Goal: Information Seeking & Learning: Learn about a topic

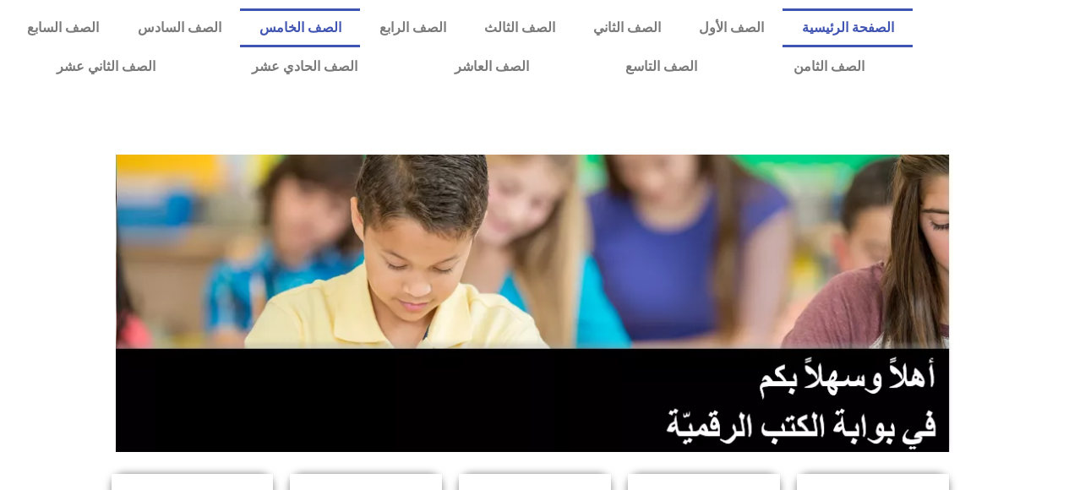
click at [360, 30] on link "الصف الخامس" at bounding box center [300, 27] width 120 height 39
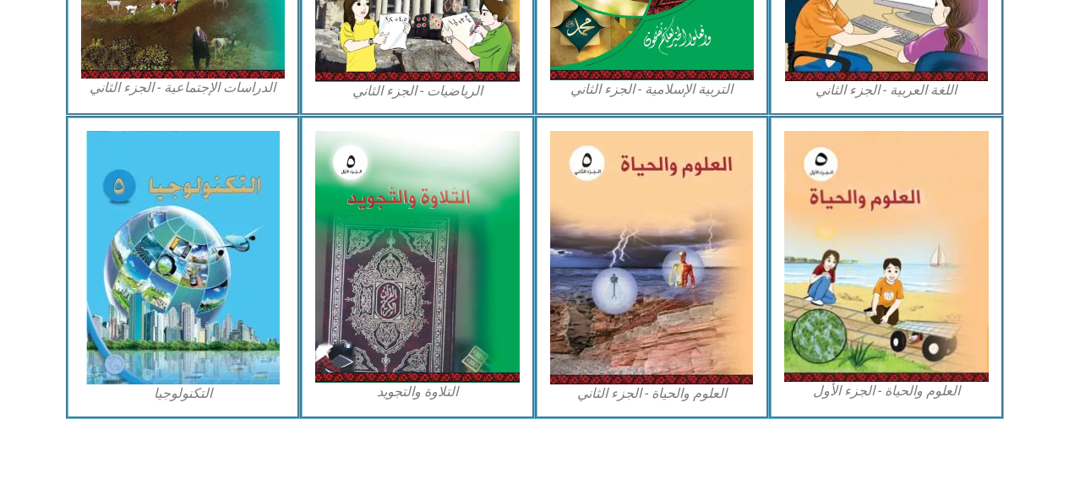
scroll to position [1022, 0]
click at [846, 307] on img at bounding box center [886, 256] width 204 height 251
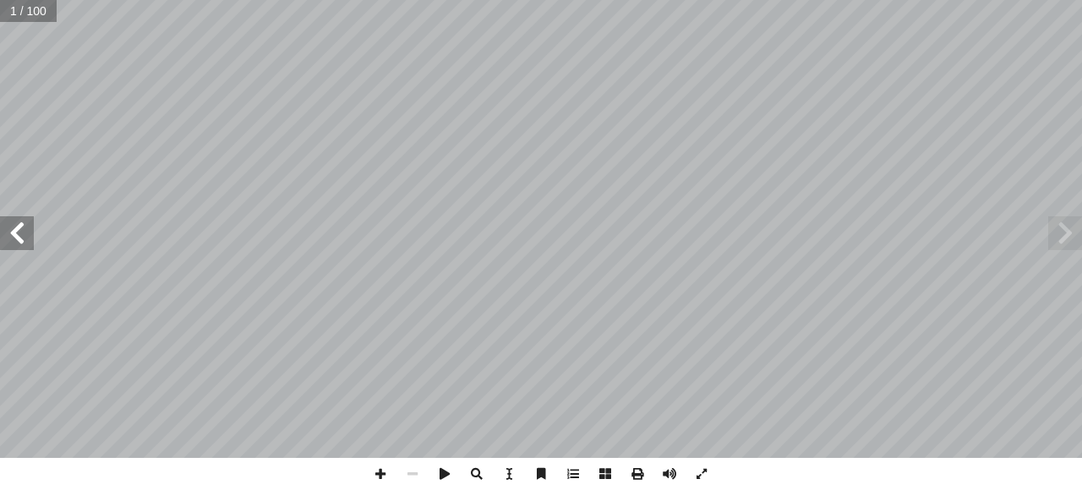
click at [23, 238] on span at bounding box center [17, 233] width 34 height 34
click at [25, 230] on span at bounding box center [17, 233] width 34 height 34
click at [26, 232] on span at bounding box center [17, 233] width 34 height 34
click at [20, 237] on span at bounding box center [17, 233] width 34 height 34
click at [18, 237] on span at bounding box center [17, 233] width 34 height 34
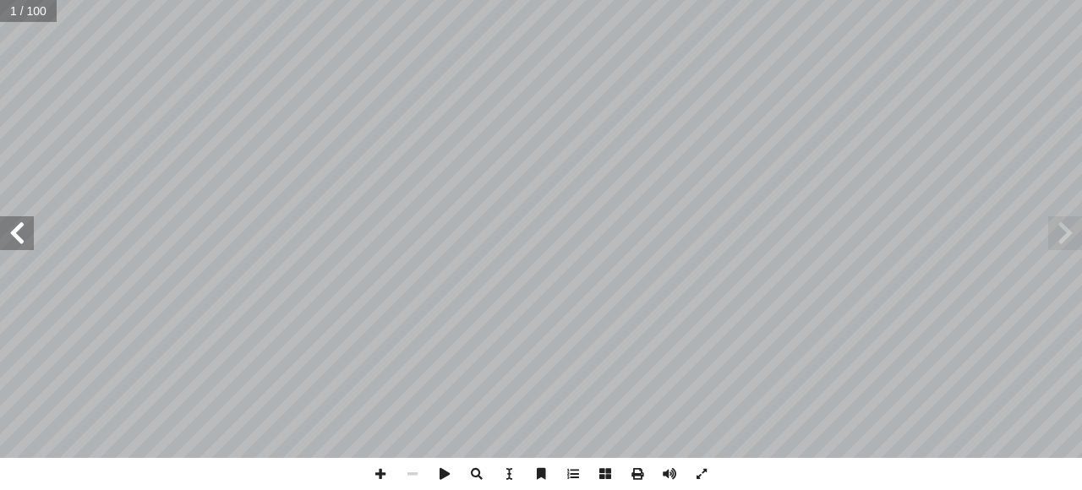
click at [18, 237] on span at bounding box center [17, 233] width 34 height 34
click at [24, 234] on span at bounding box center [17, 233] width 34 height 34
click at [19, 227] on span at bounding box center [17, 233] width 34 height 34
click at [21, 237] on span at bounding box center [17, 233] width 34 height 34
click at [21, 231] on span at bounding box center [17, 233] width 34 height 34
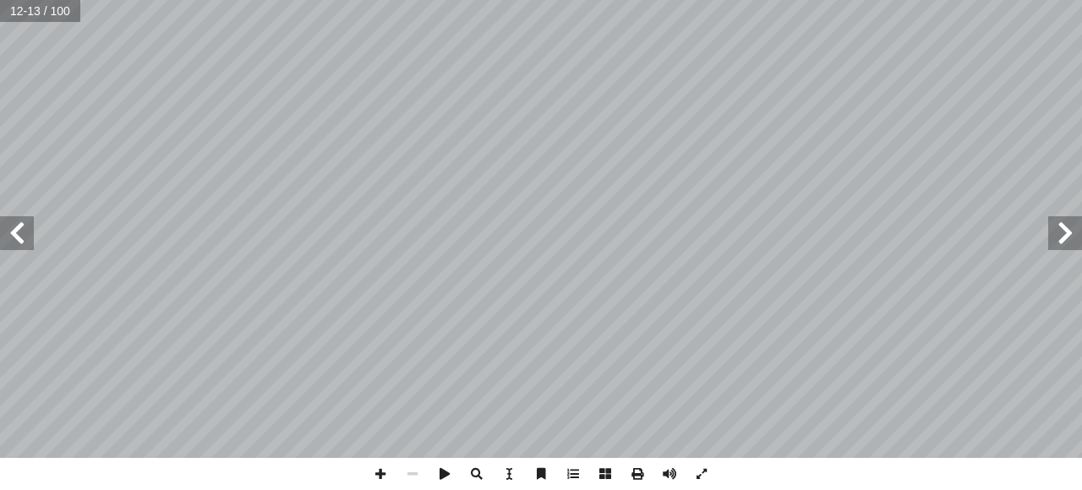
click at [21, 230] on span at bounding box center [17, 233] width 34 height 34
click at [23, 230] on span at bounding box center [17, 233] width 34 height 34
click at [21, 231] on span at bounding box center [17, 233] width 34 height 34
click at [23, 235] on span at bounding box center [17, 233] width 34 height 34
click at [16, 232] on span at bounding box center [17, 233] width 34 height 34
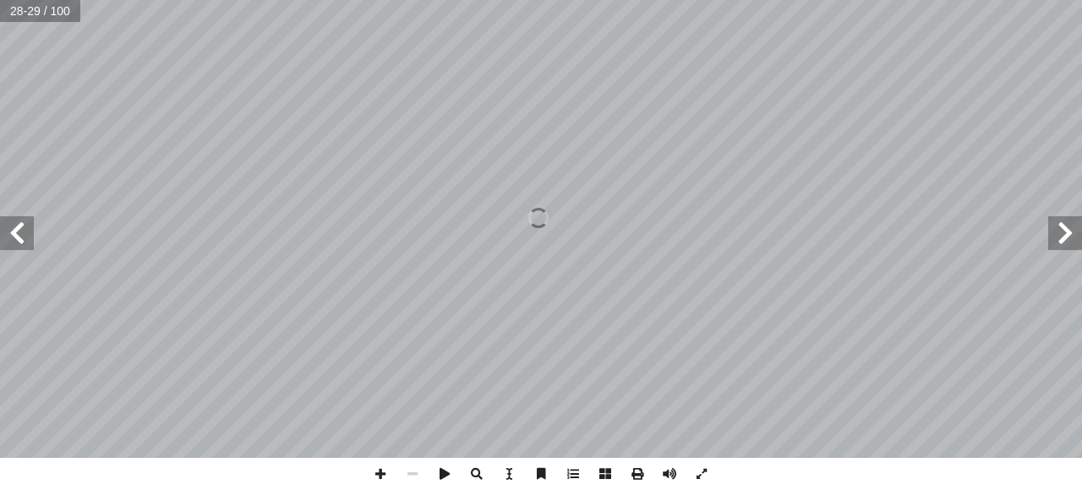
click at [14, 234] on span at bounding box center [17, 233] width 34 height 34
click at [1057, 243] on span at bounding box center [1065, 233] width 34 height 34
click at [16, 241] on span at bounding box center [17, 233] width 34 height 34
